Goal: Find specific page/section: Find specific page/section

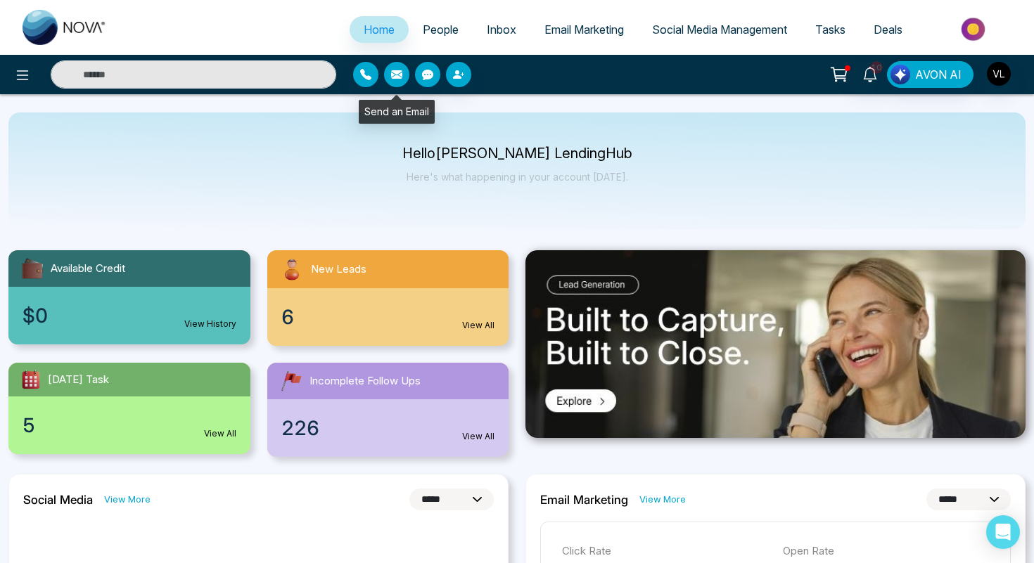
select select "*"
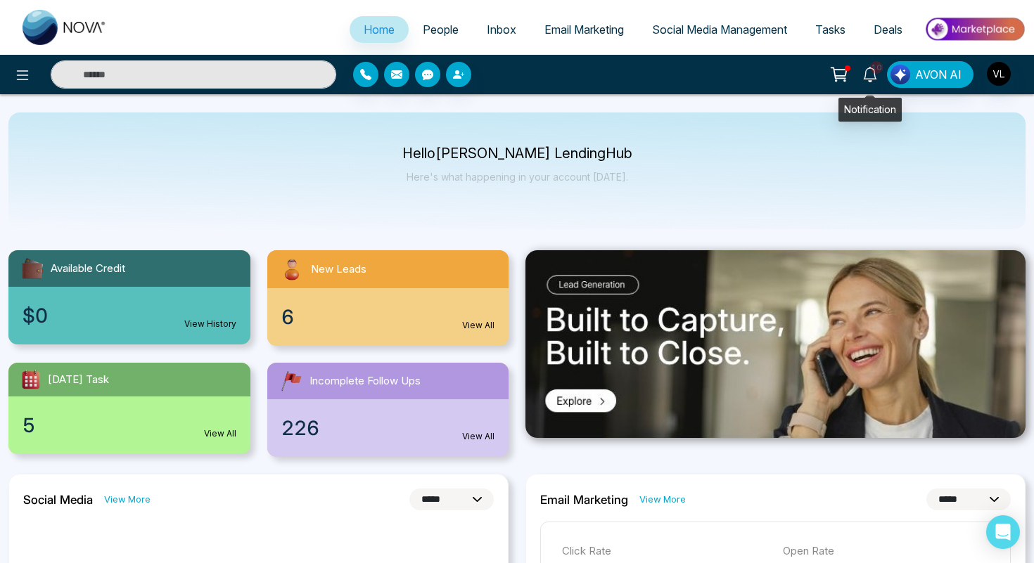
click at [869, 76] on icon at bounding box center [869, 74] width 15 height 15
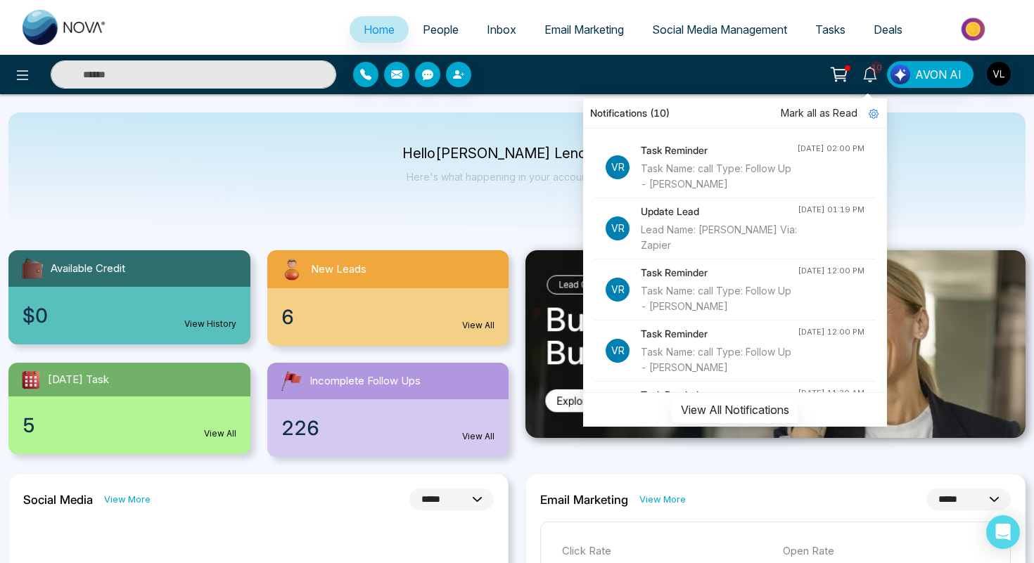
click at [210, 77] on input "text" at bounding box center [194, 74] width 286 height 28
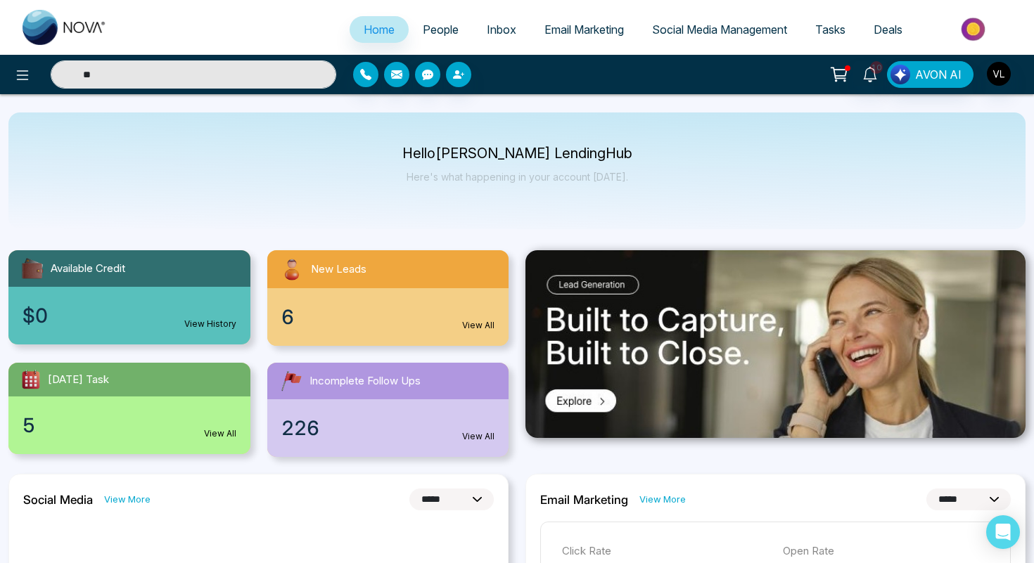
type input "*"
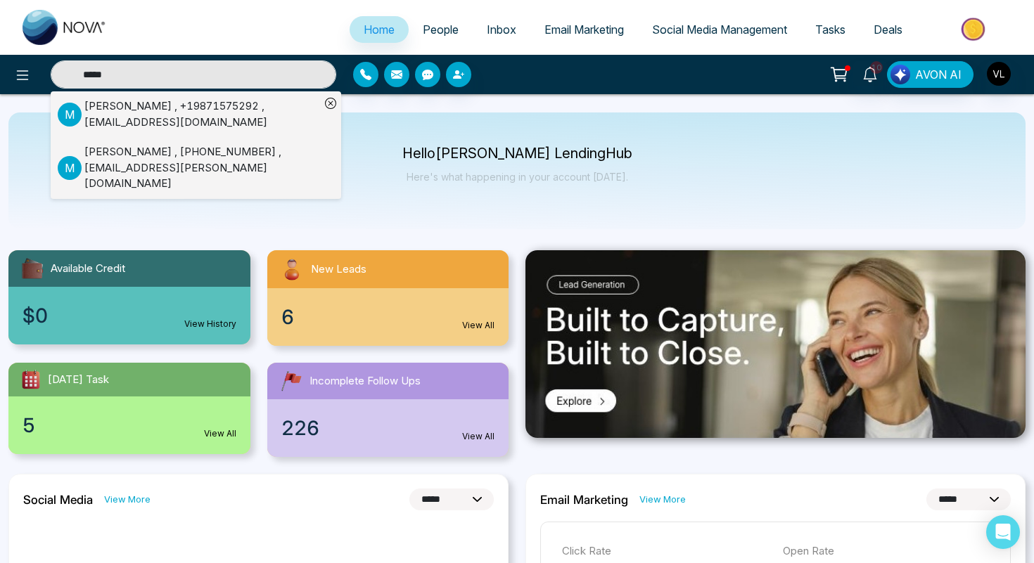
type input "*****"
click at [102, 116] on div "[PERSON_NAME] , +19871575292 , [EMAIL_ADDRESS][DOMAIN_NAME]" at bounding box center [202, 114] width 236 height 32
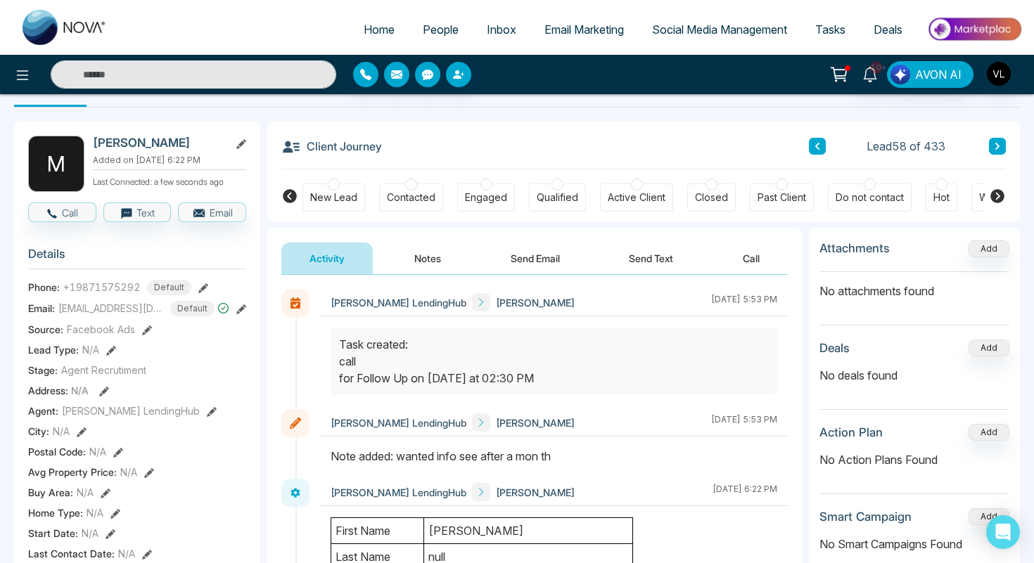
scroll to position [41, 0]
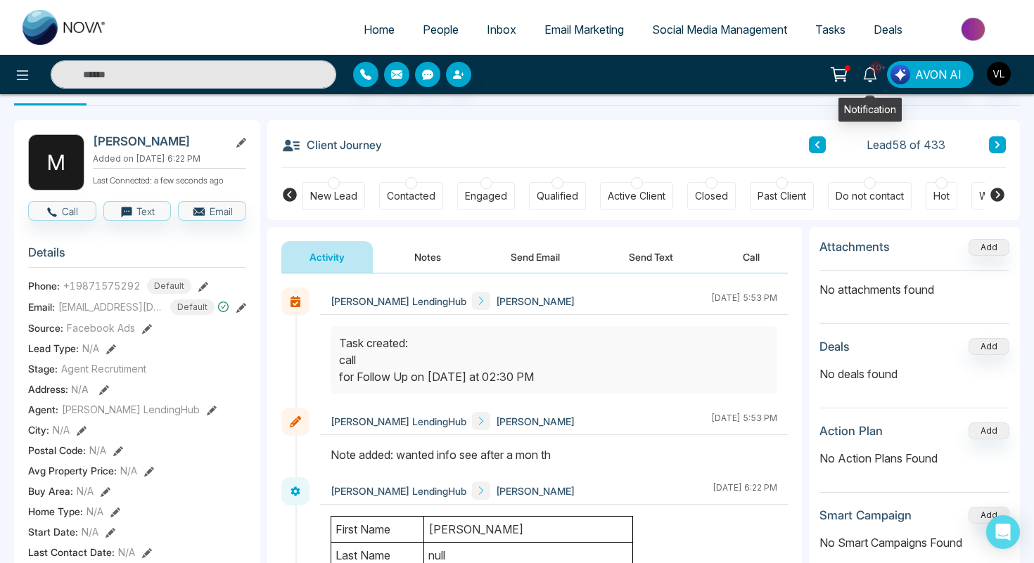
click at [871, 75] on icon at bounding box center [869, 74] width 15 height 15
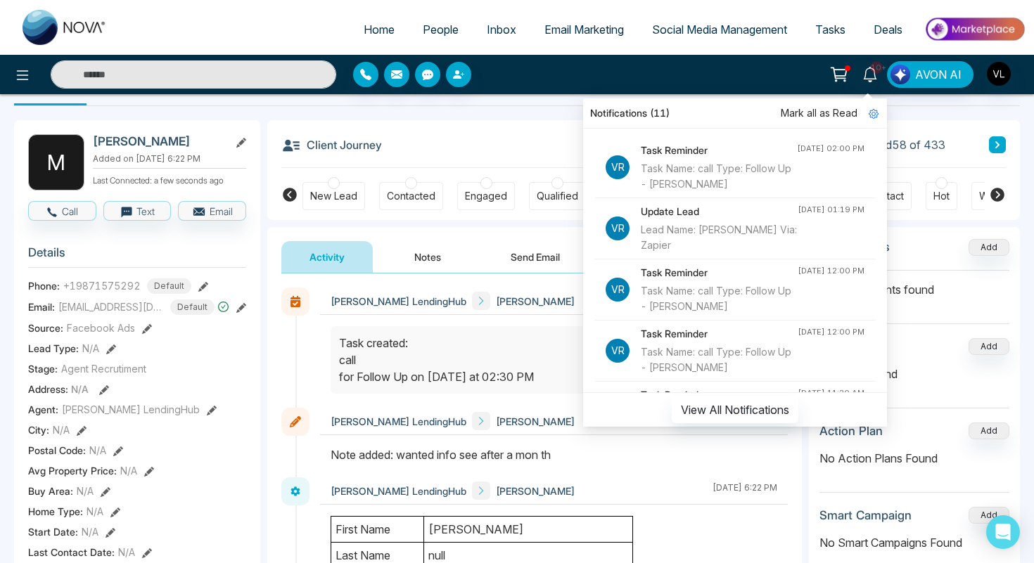
click at [368, 137] on h3 "Client Journey" at bounding box center [331, 144] width 101 height 21
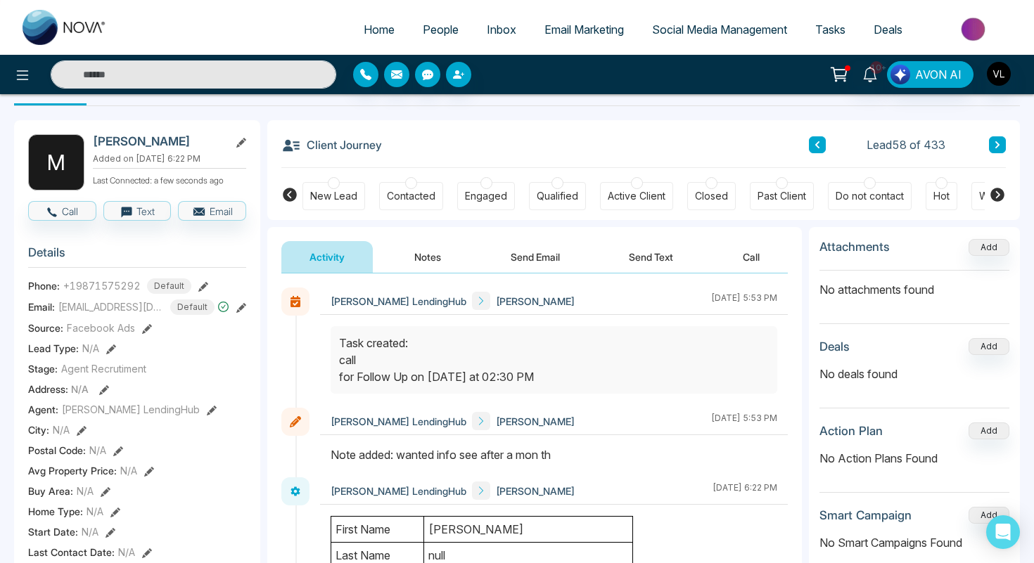
click at [421, 38] on link "People" at bounding box center [441, 29] width 64 height 27
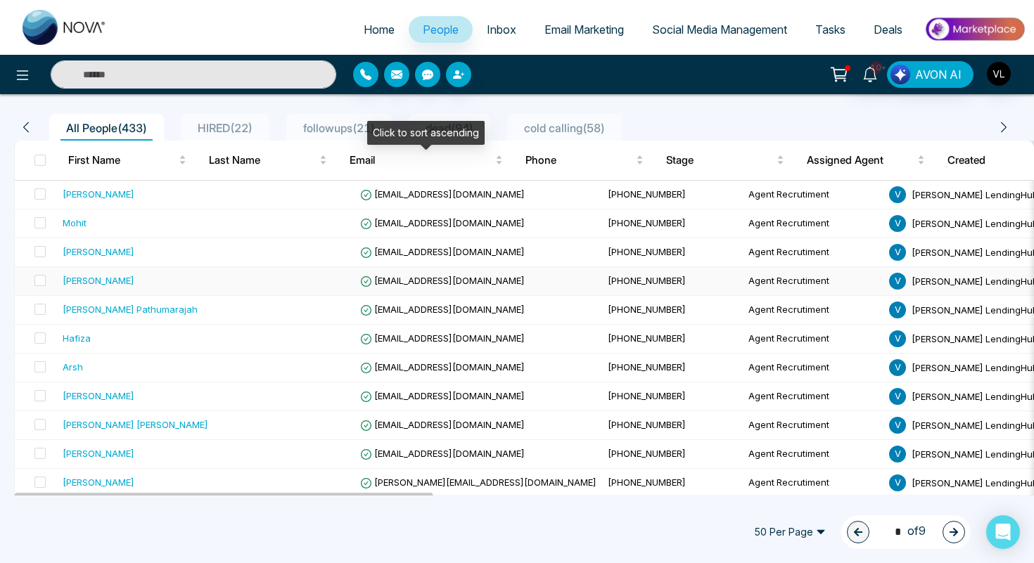
scroll to position [110, 0]
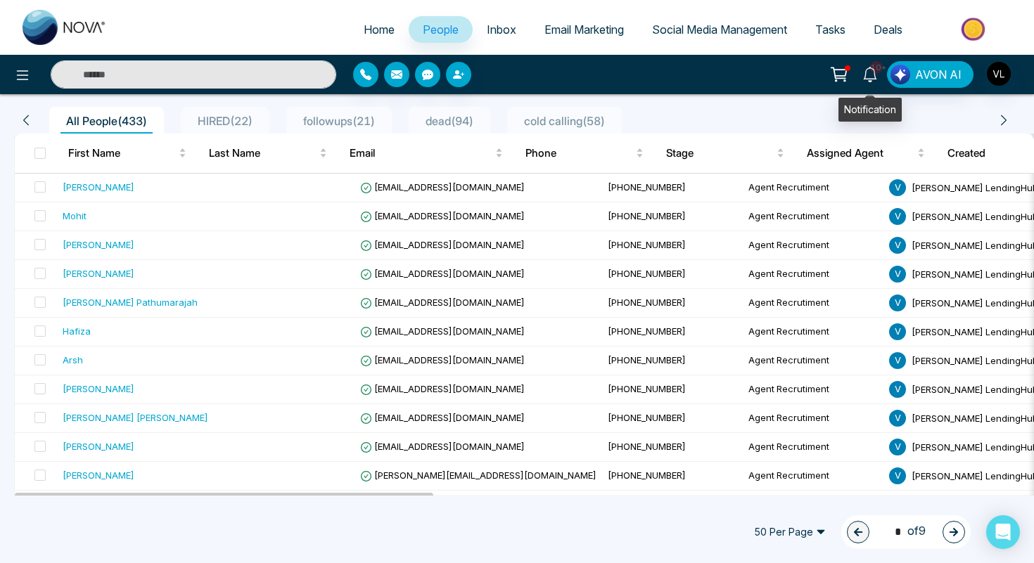
click at [874, 82] on link "10+" at bounding box center [870, 73] width 34 height 25
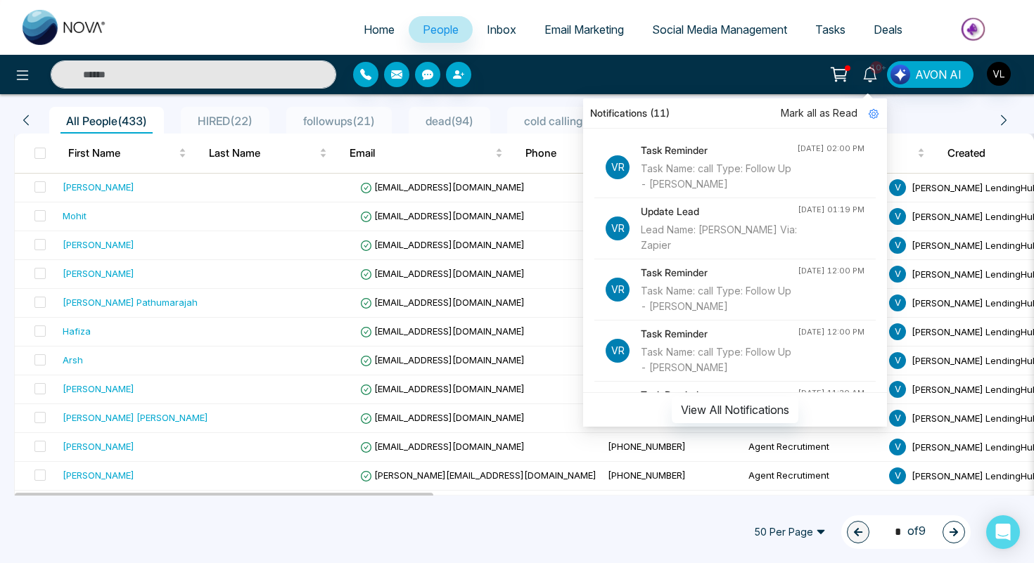
click at [812, 110] on span "Mark all as Read" at bounding box center [819, 112] width 77 height 15
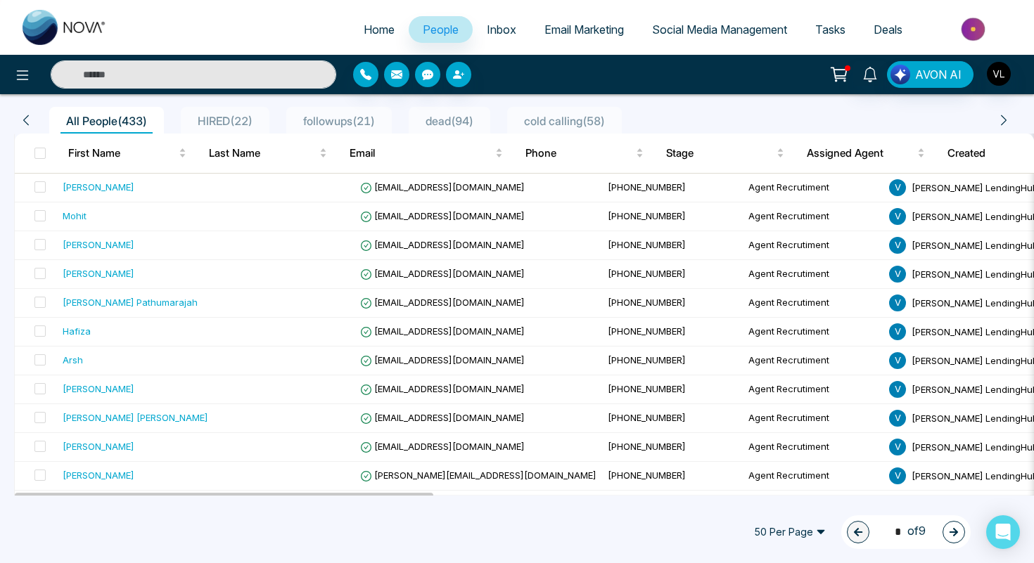
click at [142, 75] on input "text" at bounding box center [194, 74] width 286 height 28
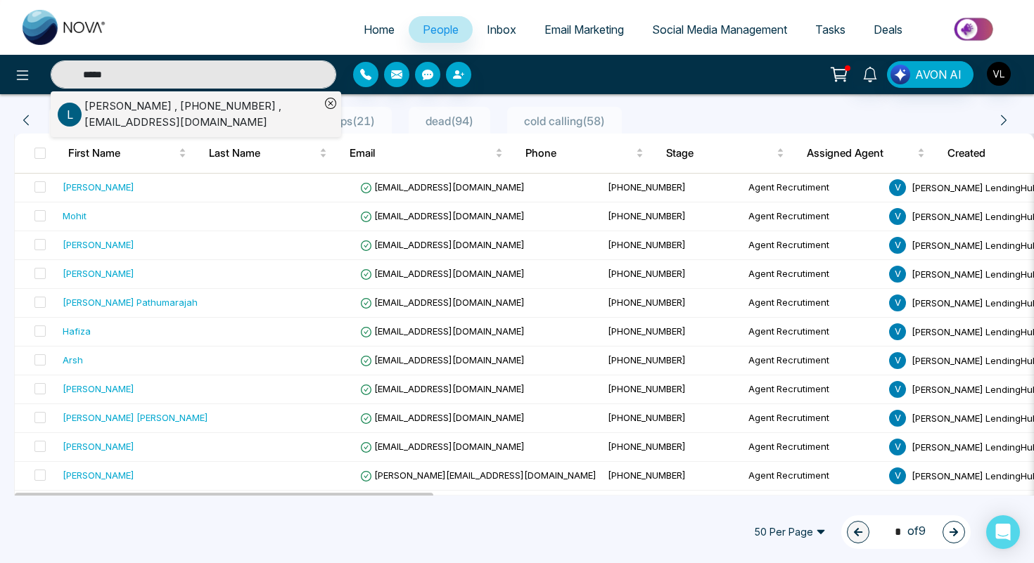
type input "*****"
click at [144, 120] on div "[PERSON_NAME] , [PHONE_NUMBER] , [EMAIL_ADDRESS][DOMAIN_NAME]" at bounding box center [202, 114] width 236 height 32
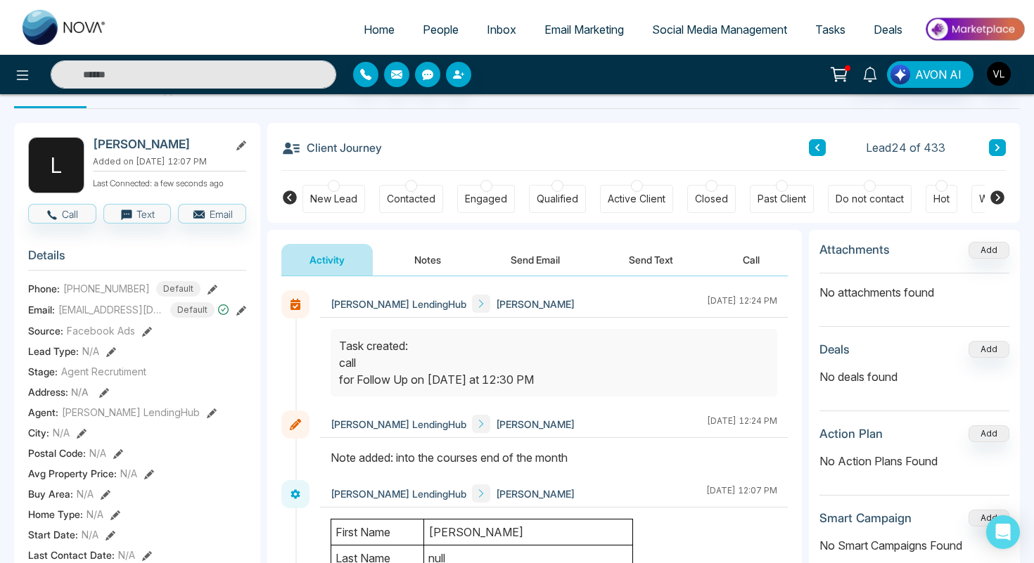
scroll to position [41, 0]
